Goal: Navigation & Orientation: Find specific page/section

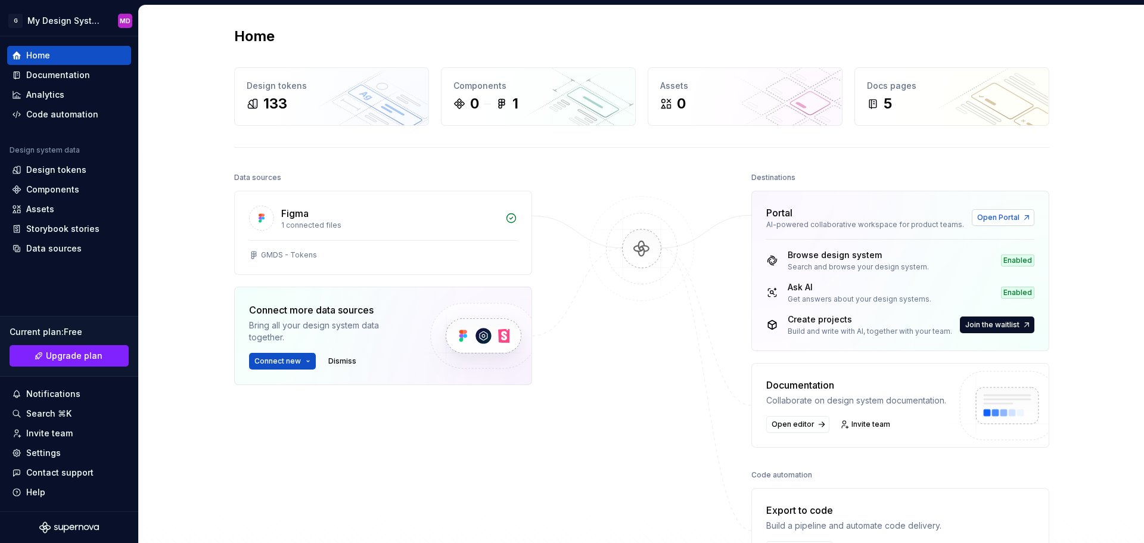
click at [1011, 215] on span "Open Portal" at bounding box center [999, 218] width 42 height 10
click at [64, 18] on html "G My Design System MD Home Documentation Analytics Code automation Design syste…" at bounding box center [572, 271] width 1144 height 543
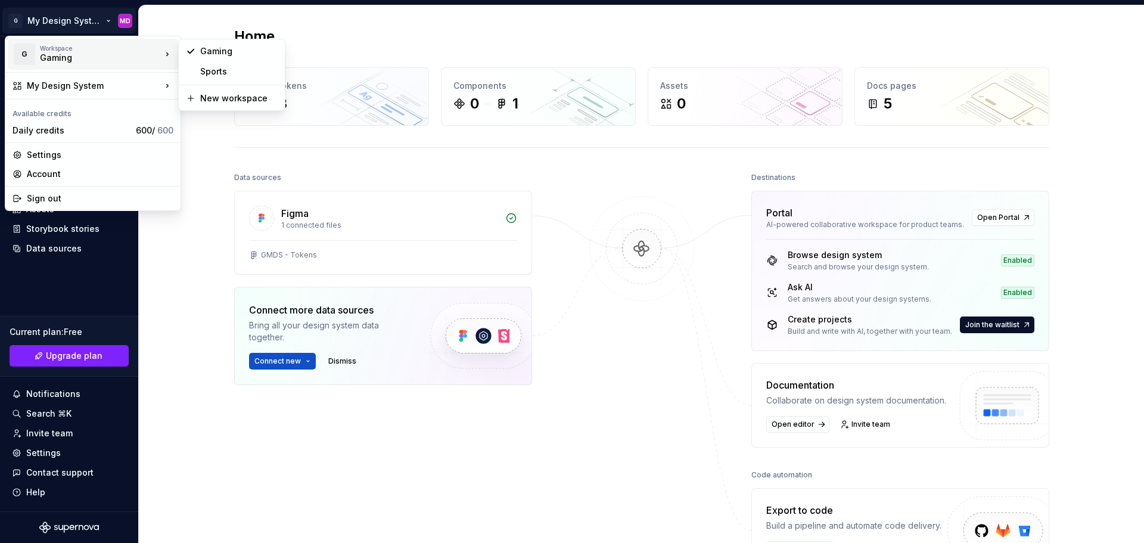
click at [103, 57] on div "Gaming" at bounding box center [90, 58] width 101 height 12
click at [221, 69] on div "Sports" at bounding box center [238, 72] width 77 height 12
